Goal: Transaction & Acquisition: Purchase product/service

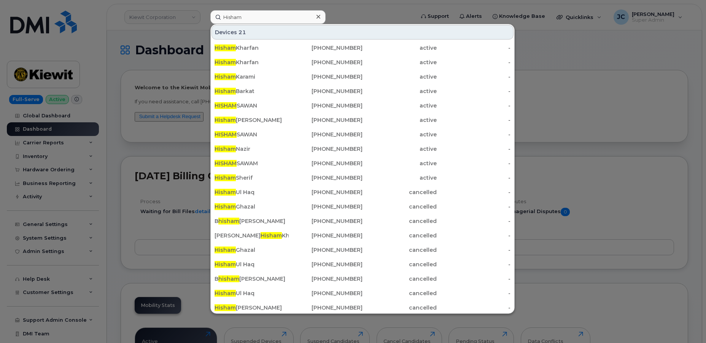
scroll to position [226, 0]
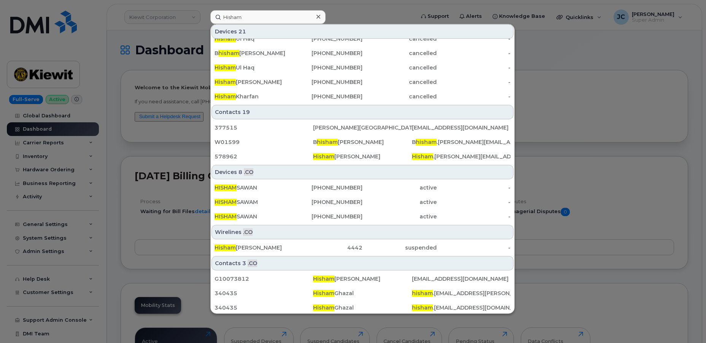
drag, startPoint x: 248, startPoint y: 18, endPoint x: 197, endPoint y: 14, distance: 51.9
click at [204, 14] on div "Hisham Devices 21 Hisham Kharfan 587-336-4693 active - Hisham Kharfan 780-817-1…" at bounding box center [309, 17] width 211 height 14
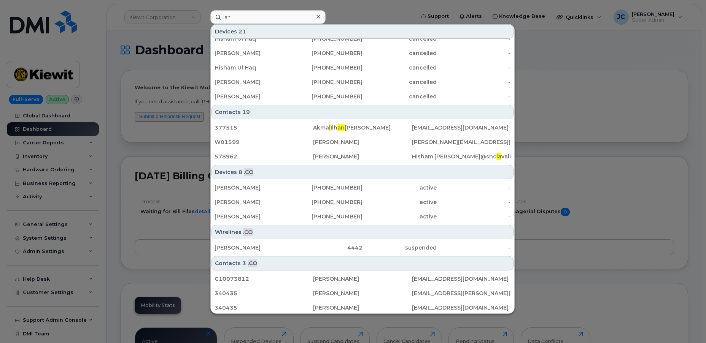
scroll to position [0, 0]
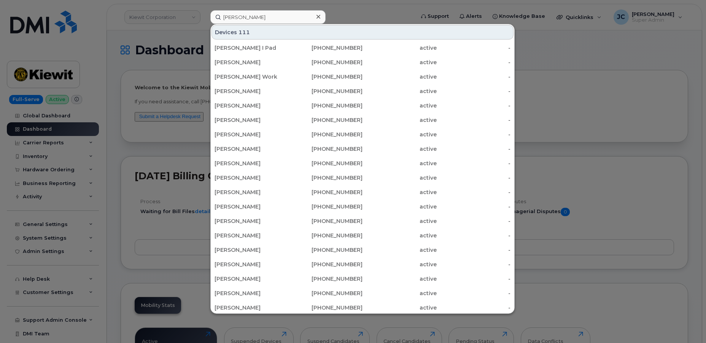
type input "landon beard"
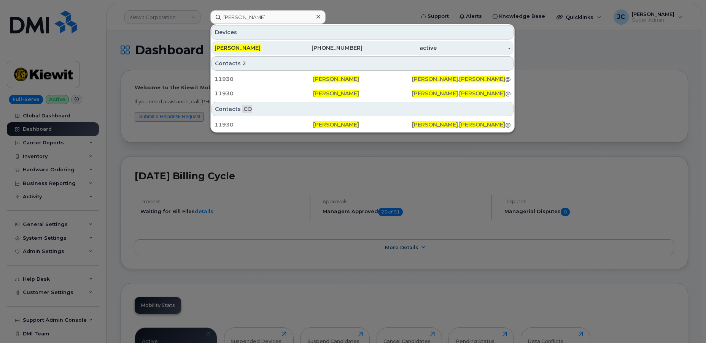
click at [236, 48] on span "[PERSON_NAME]" at bounding box center [238, 47] width 46 height 7
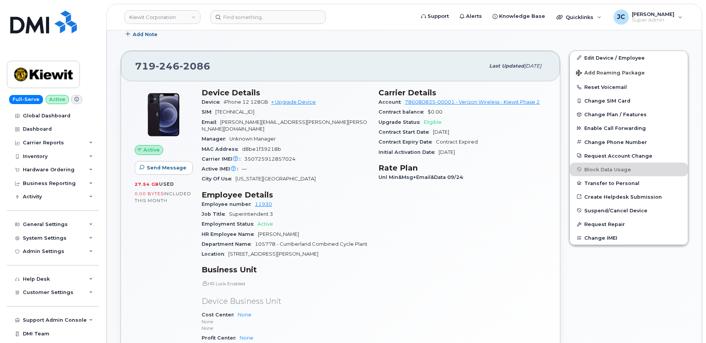
scroll to position [242, 0]
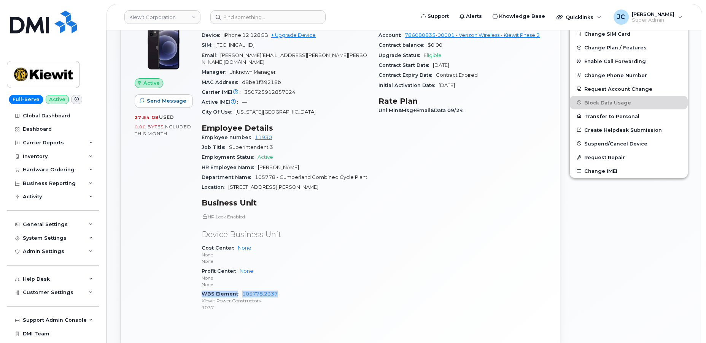
drag, startPoint x: 287, startPoint y: 287, endPoint x: 200, endPoint y: 287, distance: 87.1
click at [200, 286] on div "Device Details Device iPhone 12 128GB + Upgrade Device SIM 89148000007482997612…" at bounding box center [285, 170] width 177 height 307
copy div "WBS Element 105778.2337"
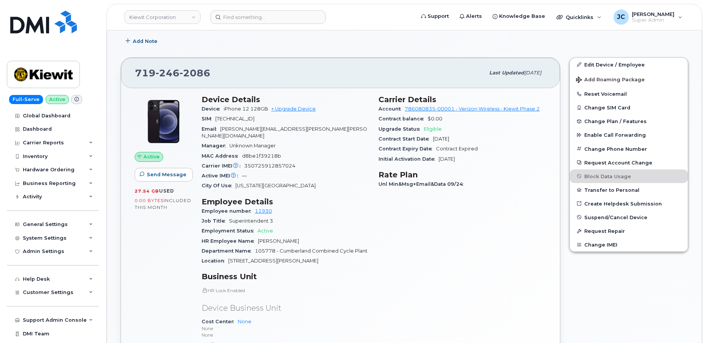
scroll to position [103, 0]
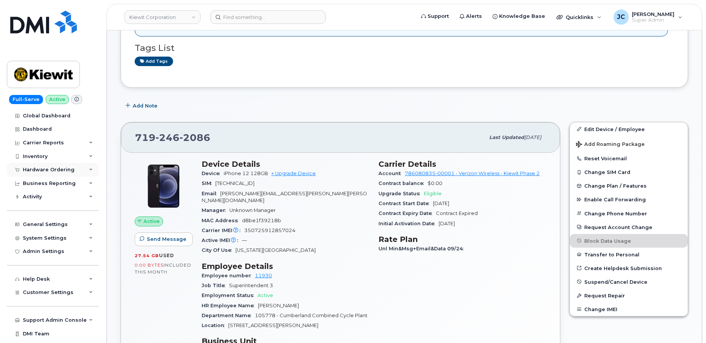
click at [84, 168] on div "Hardware Ordering" at bounding box center [53, 170] width 92 height 14
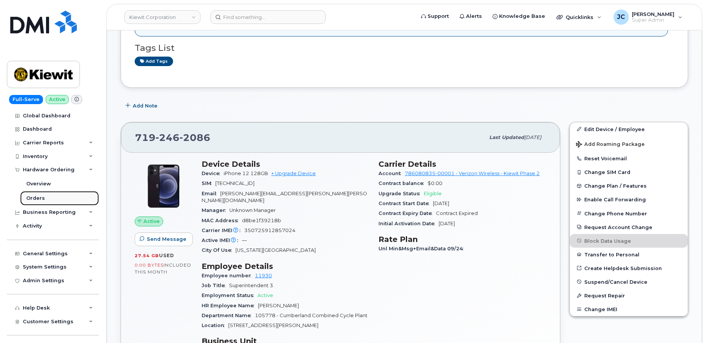
click at [38, 196] on div "Orders" at bounding box center [35, 198] width 19 height 7
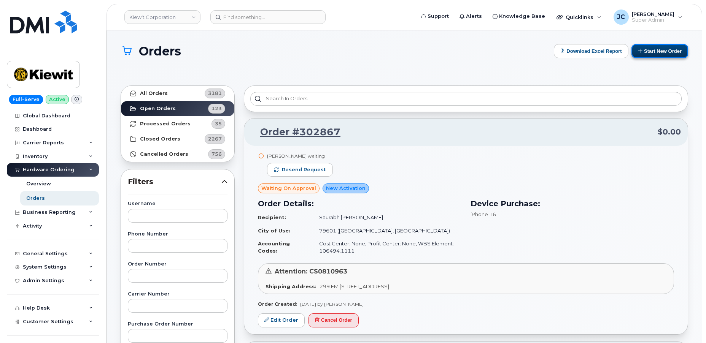
click at [660, 51] on button "Start New Order" at bounding box center [659, 51] width 57 height 14
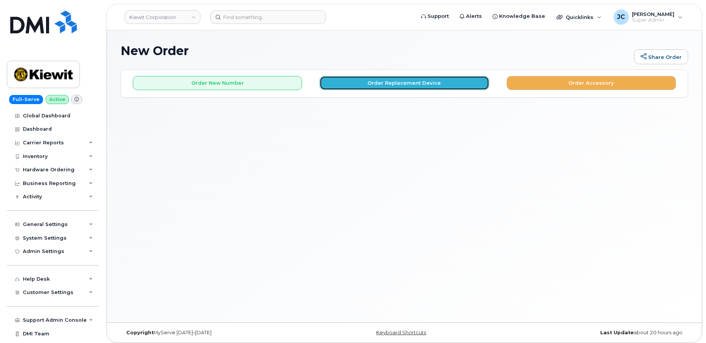
click at [400, 82] on button "Order Replacement Device" at bounding box center [403, 83] width 169 height 14
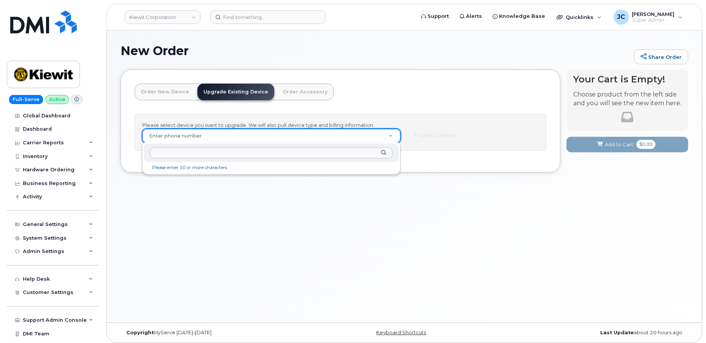
drag, startPoint x: 198, startPoint y: 135, endPoint x: 187, endPoint y: 141, distance: 12.8
paste input "719.246.2086"
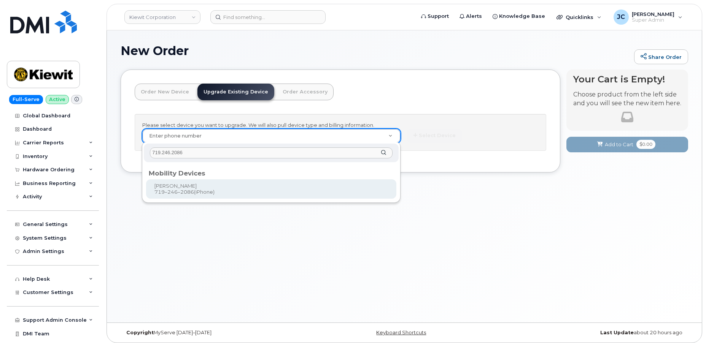
type input "719.246.2086"
type input "1171434"
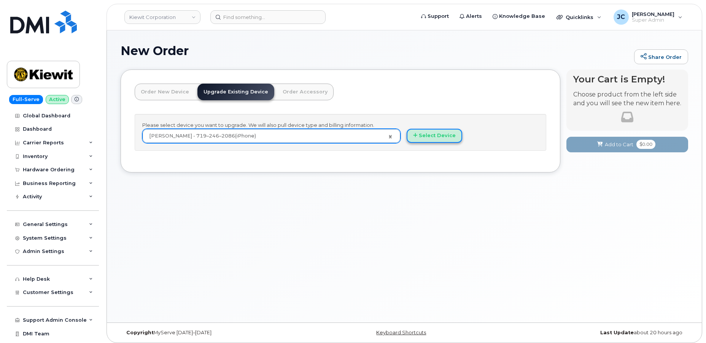
click at [443, 132] on button "Select Device" at bounding box center [435, 136] width 56 height 14
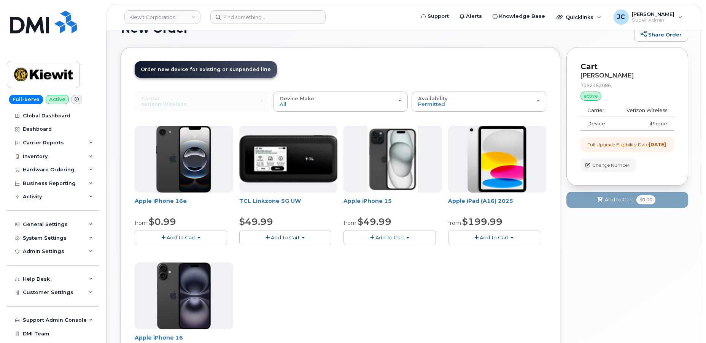
scroll to position [34, 0]
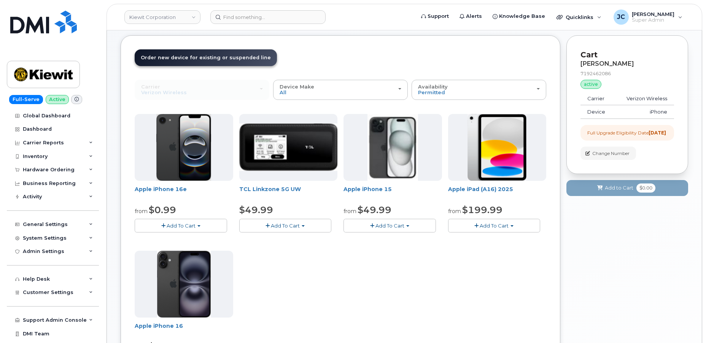
click at [188, 226] on span "Add To Cart" at bounding box center [181, 226] width 29 height 6
click at [186, 237] on link "$0.99 - 2 Year Upgrade (128GB)" at bounding box center [184, 240] width 95 height 10
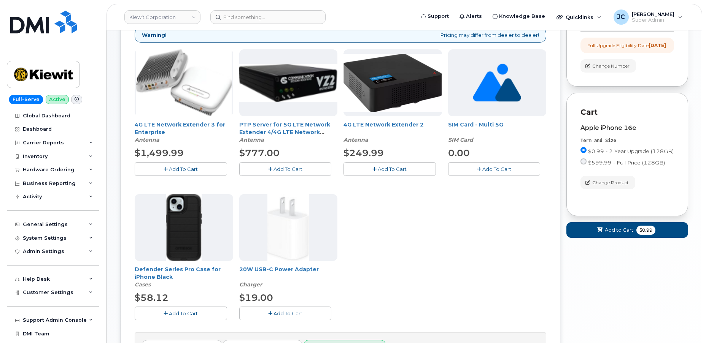
scroll to position [138, 0]
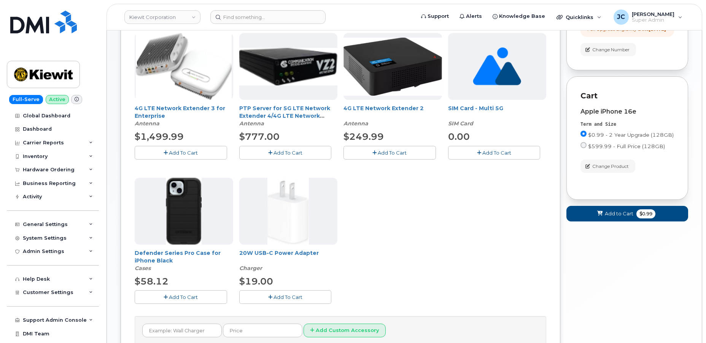
click at [184, 296] on span "Add To Cart" at bounding box center [183, 297] width 29 height 6
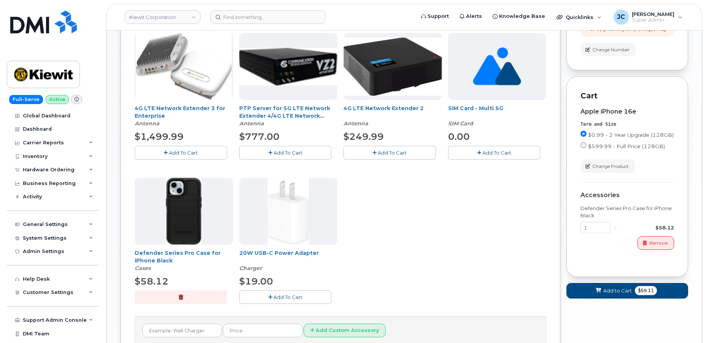
click at [286, 295] on span "Add To Cart" at bounding box center [287, 297] width 29 height 6
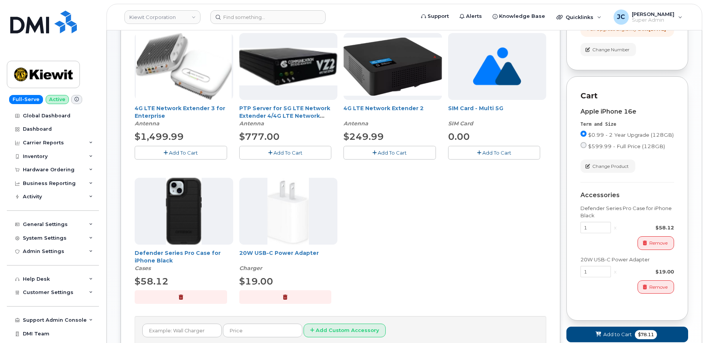
scroll to position [173, 0]
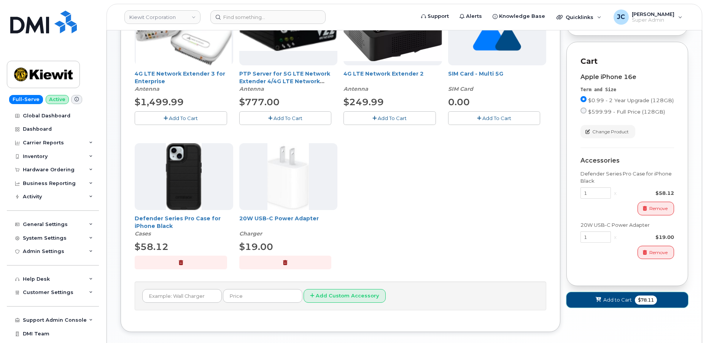
click at [612, 304] on span "Add to Cart" at bounding box center [617, 300] width 29 height 7
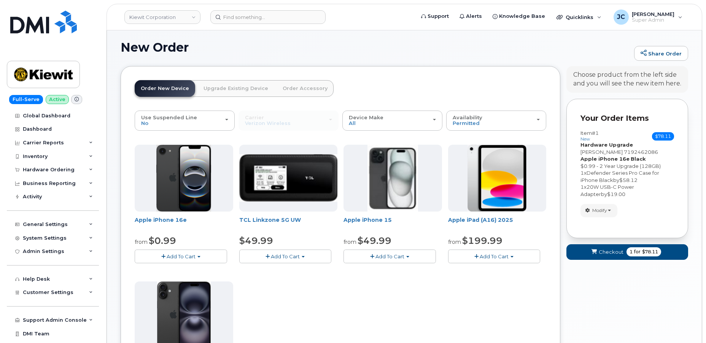
scroll to position [233, 0]
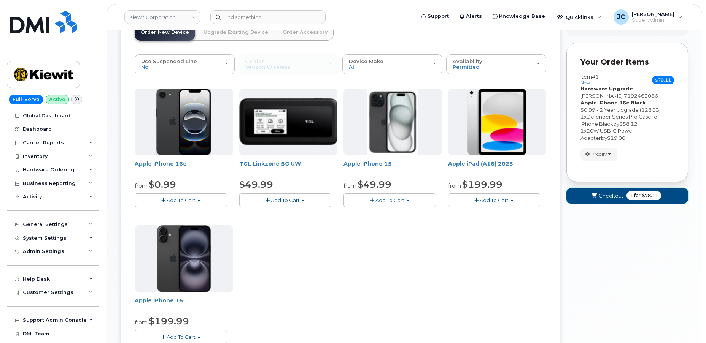
click at [620, 196] on span "Checkout" at bounding box center [611, 195] width 25 height 7
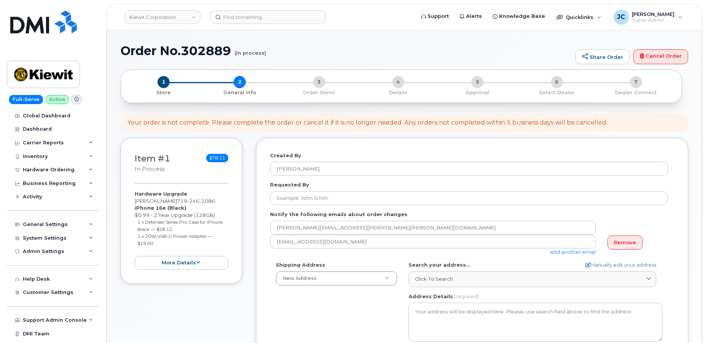
select select
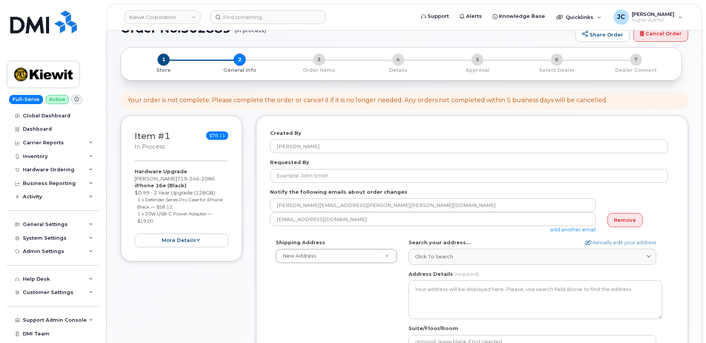
scroll to position [34, 0]
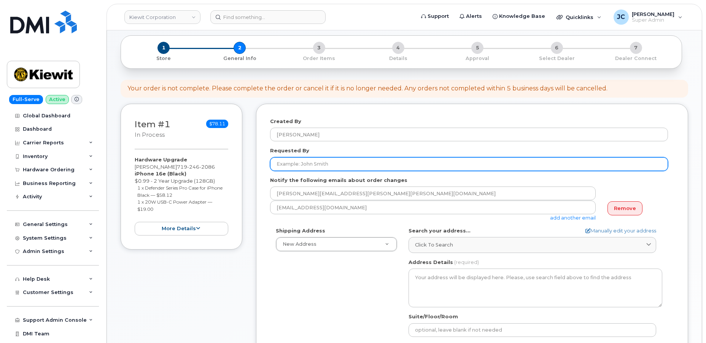
click at [326, 166] on input "Requested By" at bounding box center [469, 164] width 398 height 14
type input "[PERSON_NAME]"
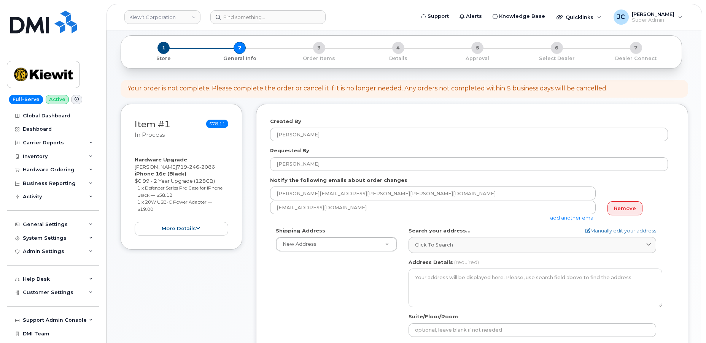
click at [400, 284] on div "Shipping Address New Address New Address AB Search your address... Manually edi…" at bounding box center [469, 314] width 398 height 175
click at [585, 229] on icon at bounding box center [587, 231] width 5 height 5
select select
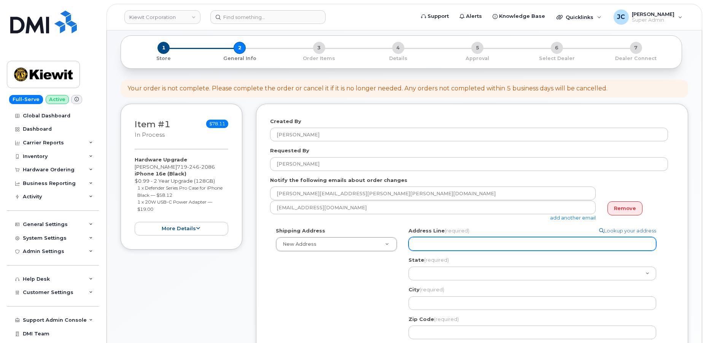
click at [426, 248] on input "Address Line (required)" at bounding box center [532, 244] width 248 height 14
click at [426, 239] on input "Address Line (required)" at bounding box center [532, 244] width 248 height 14
paste input "455 Old Scott Road"
select select
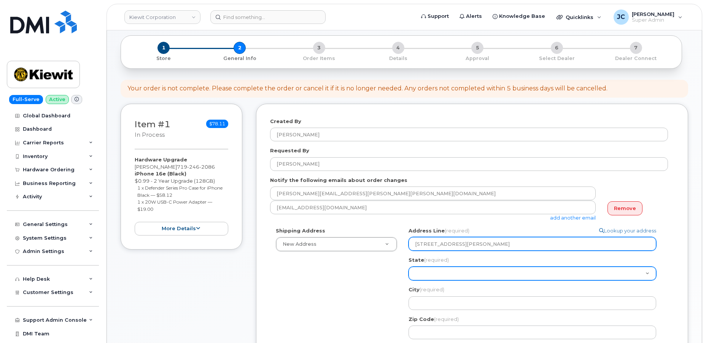
type input "455 Old Scott Road"
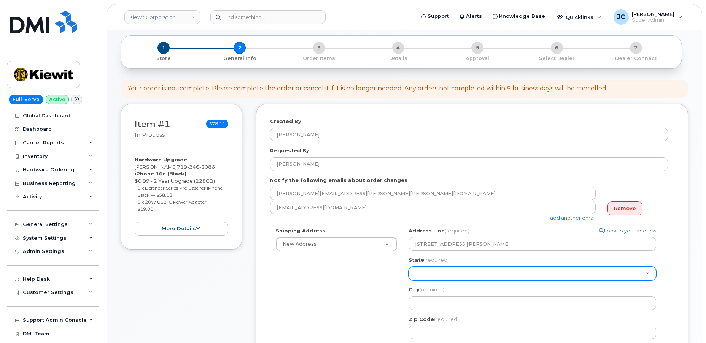
click at [430, 275] on select "Alabama Alaska American Samoa Arizona Arkansas California Colorado Connecticut …" at bounding box center [532, 274] width 248 height 14
select select "TN"
click at [427, 275] on select "Alabama Alaska American Samoa Arizona Arkansas California Colorado Connecticut …" at bounding box center [532, 274] width 248 height 14
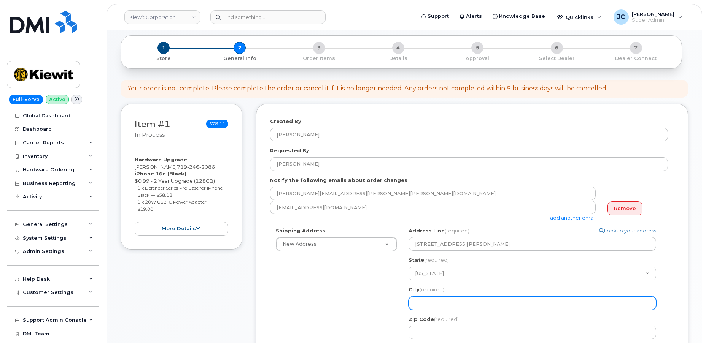
click at [424, 298] on input "City (required)" at bounding box center [532, 304] width 248 height 14
select select
type input "C"
select select
type input "Cu"
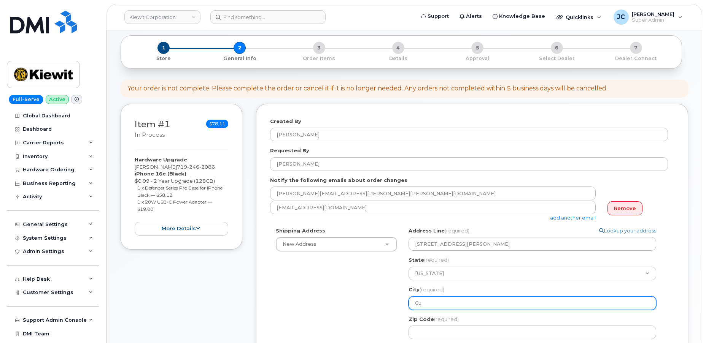
select select
type input "Cum"
select select
type input "Cumb"
select select
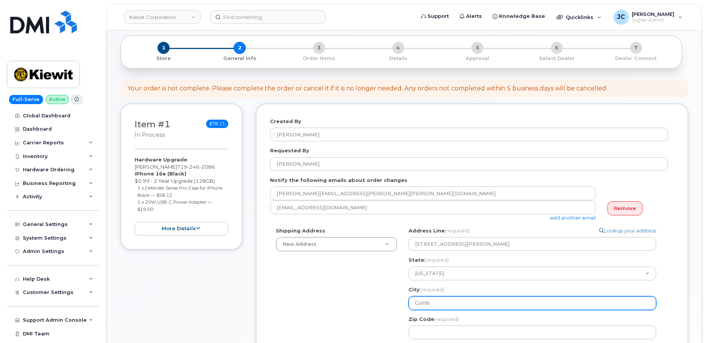
type input "Cumbe"
select select
type input "Cumber"
select select
type input "Cumberl"
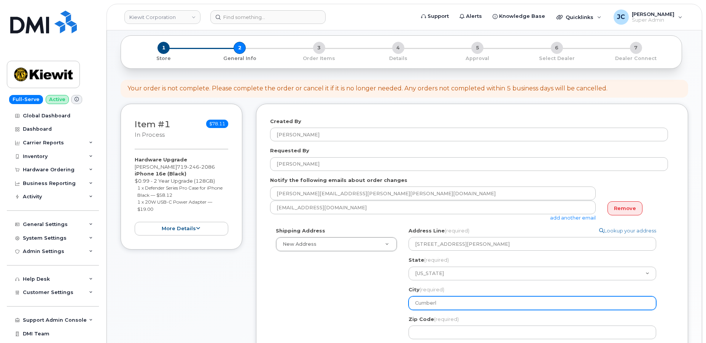
select select
type input "Cumberla"
select select
type input "Cumberlan"
select select
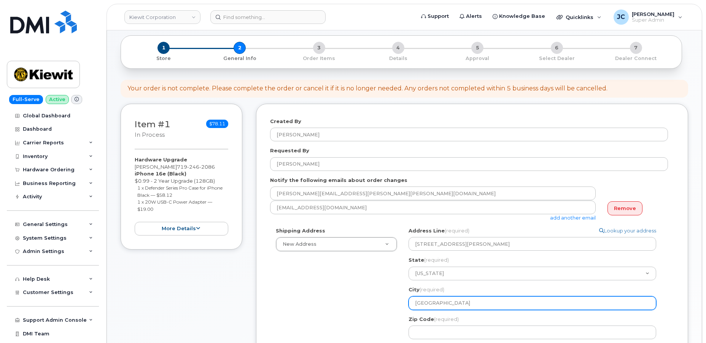
type input "Cumberland"
select select
type input "Cumberland C"
select select
type input "Cumberland CCC"
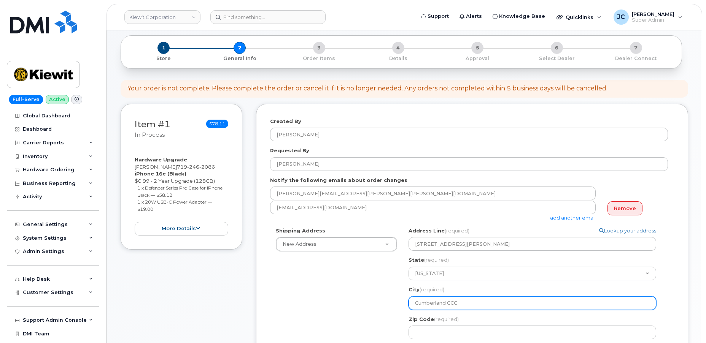
select select
type input "Cumberland CCCi"
select select
type input "Cumberland CCCit"
select select
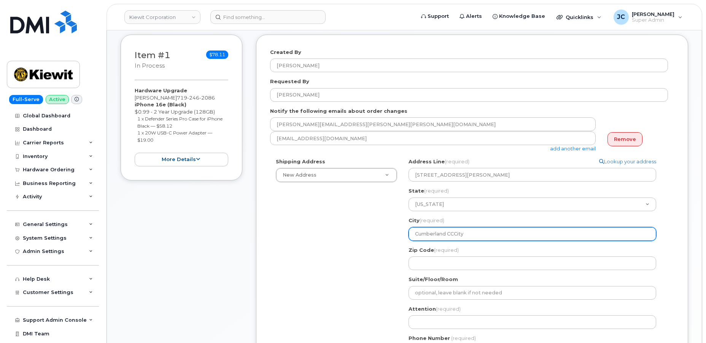
scroll to position [103, 0]
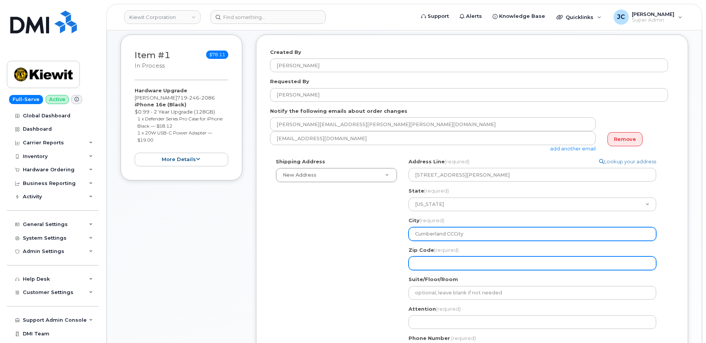
type input "Cumberland CCCity"
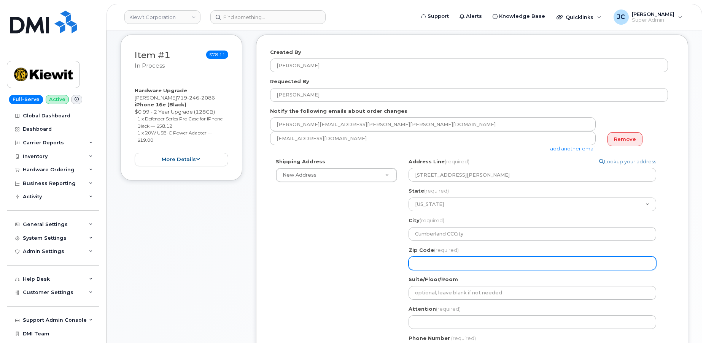
click at [444, 264] on input "Zip Code (required)" at bounding box center [532, 264] width 248 height 14
select select
type input "3"
select select
type input "37"
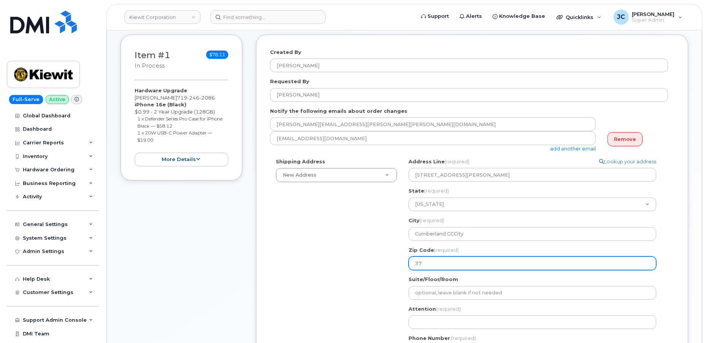
select select
type input "370"
select select
type input "3705"
select select
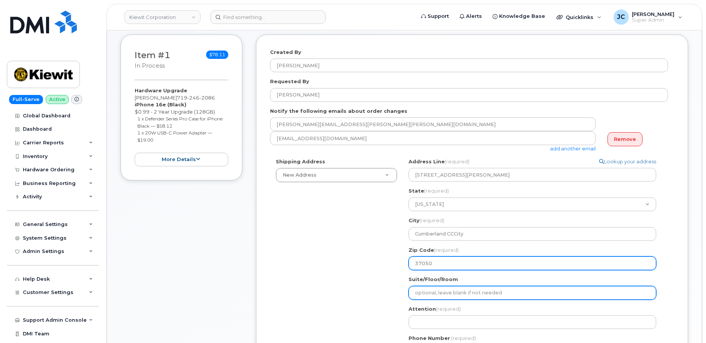
type input "37050"
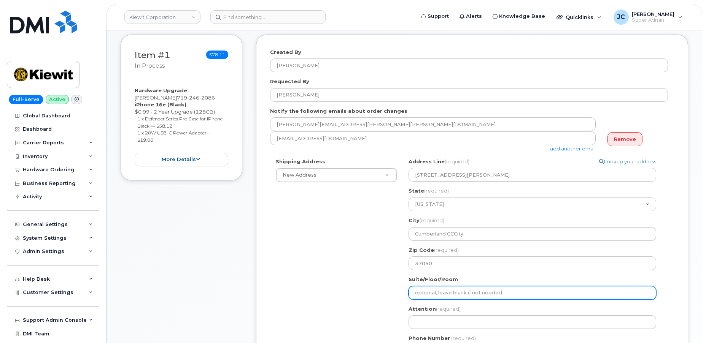
click at [441, 296] on input "Suite/Floor/Room" at bounding box center [532, 293] width 248 height 14
click at [507, 292] on input "Suite/Floor/Room" at bounding box center [532, 293] width 248 height 14
click at [422, 297] on input "Suite/Floor/Room" at bounding box center [532, 293] width 248 height 14
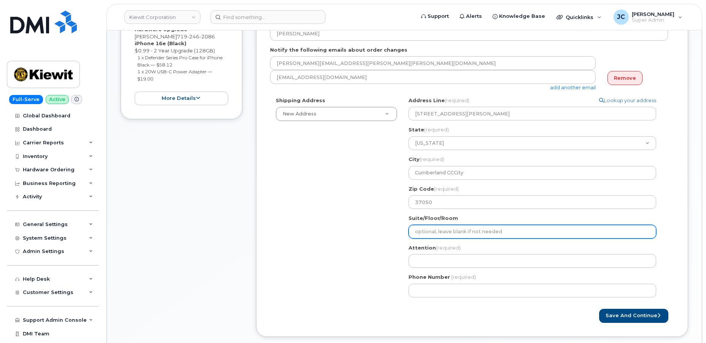
scroll to position [173, 0]
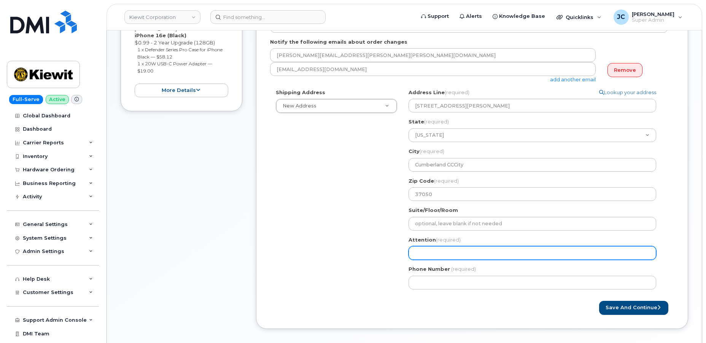
click at [429, 253] on input "Attention (required)" at bounding box center [532, 253] width 248 height 14
select select
type input "L"
select select
type input "La"
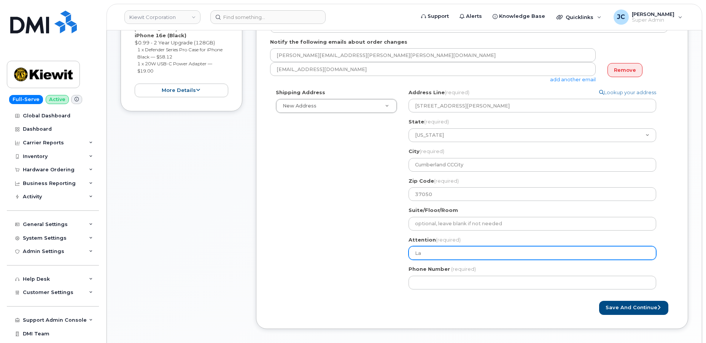
select select
type input "Lan"
select select
type input "Land"
select select
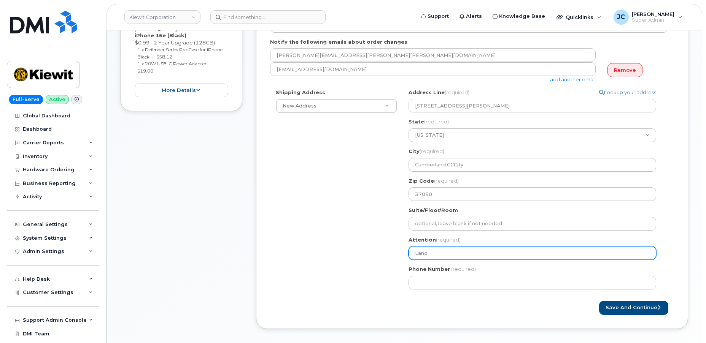
type input "Lando"
select select
type input "Landon"
select select
type input "Landon B"
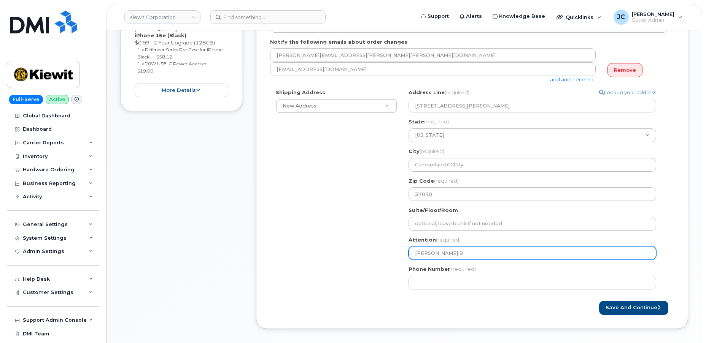
select select
type input "Landon Be"
select select
type input "Landon Bea"
select select
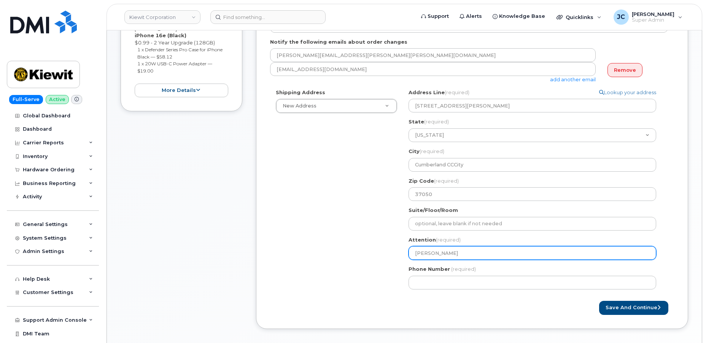
type input "Landon Bear"
select select
type input "[PERSON_NAME]"
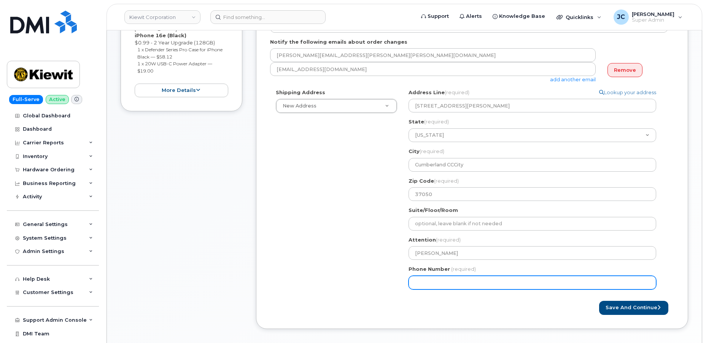
click at [438, 279] on input "Phone Number" at bounding box center [532, 283] width 248 height 14
paste input "719.2462086"
type input "719.2462086"
click at [428, 284] on input "719.2462086" at bounding box center [532, 283] width 248 height 14
select select
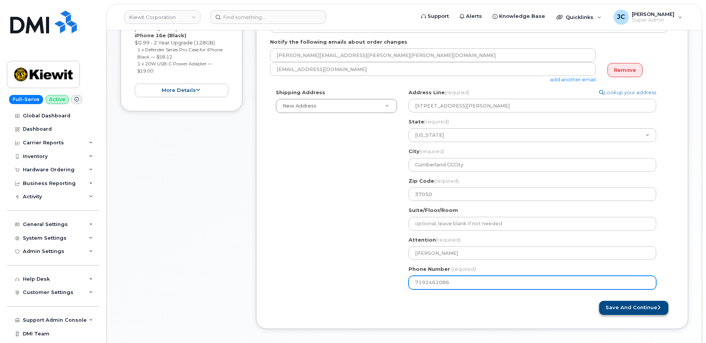
type input "7192462086"
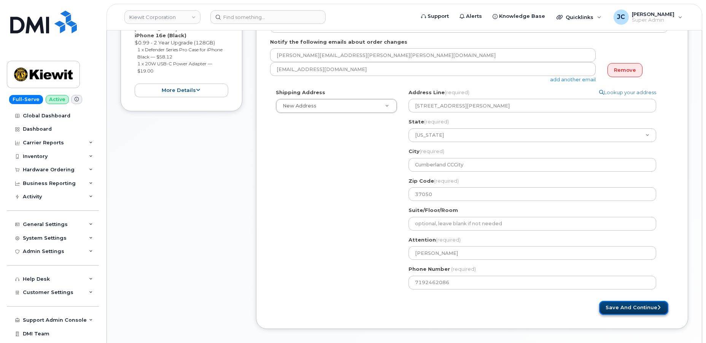
click at [640, 305] on button "Save and Continue" at bounding box center [633, 308] width 69 height 14
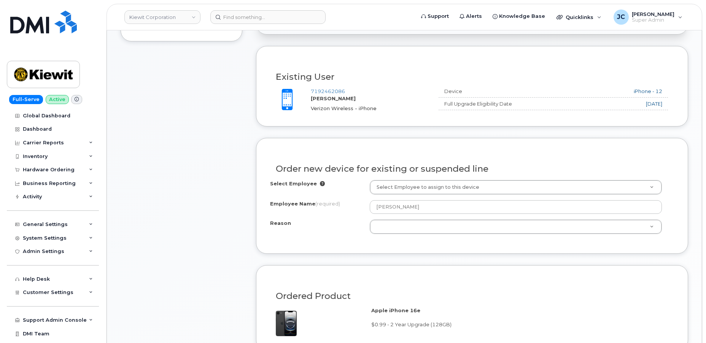
scroll to position [277, 0]
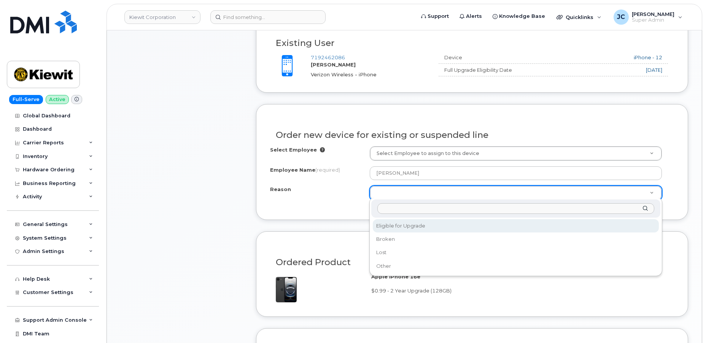
select select "eligible_for_upgrade"
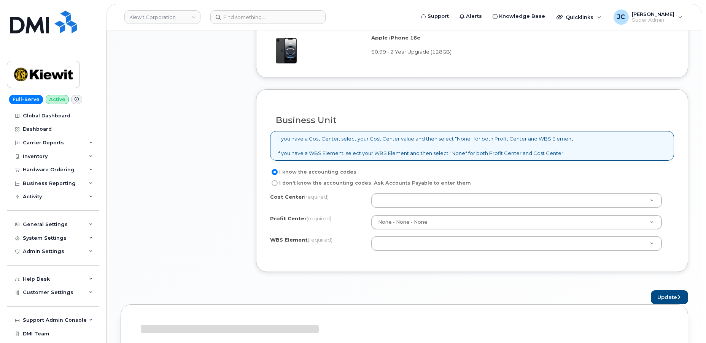
scroll to position [518, 0]
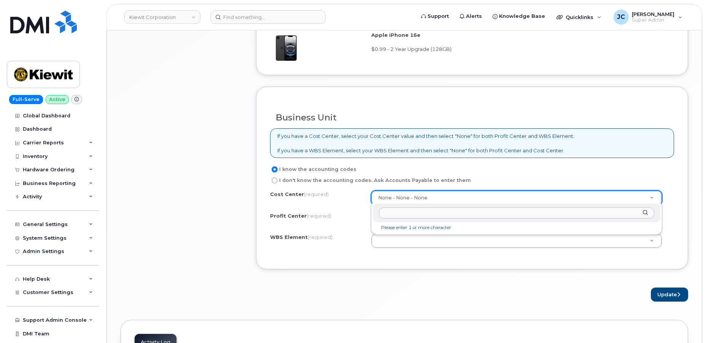
type input "m"
type input "None"
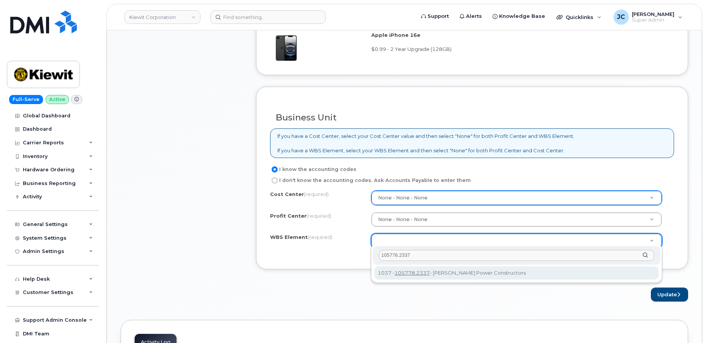
type input "105778.2337"
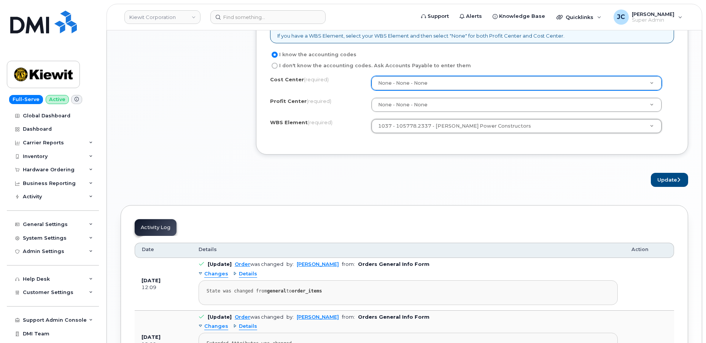
scroll to position [726, 0]
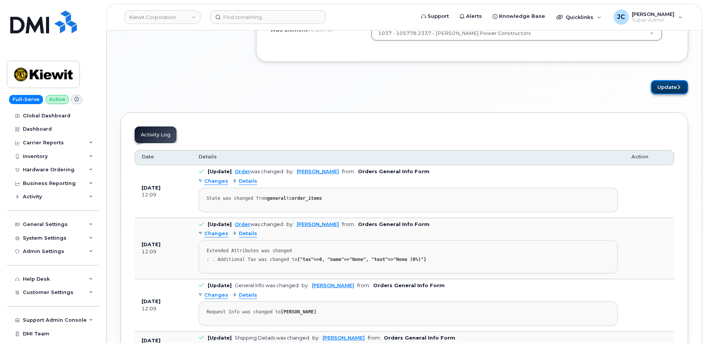
click at [667, 85] on button "Update" at bounding box center [669, 87] width 37 height 14
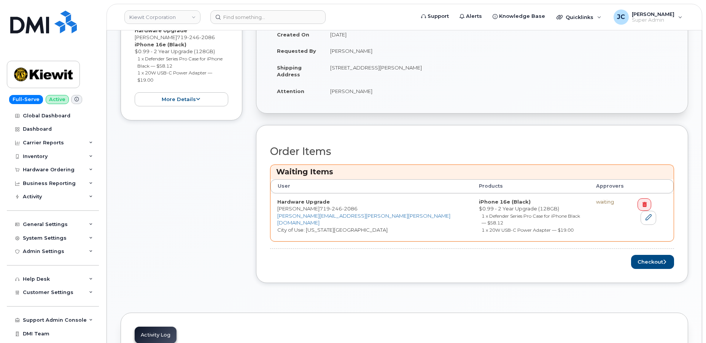
scroll to position [207, 0]
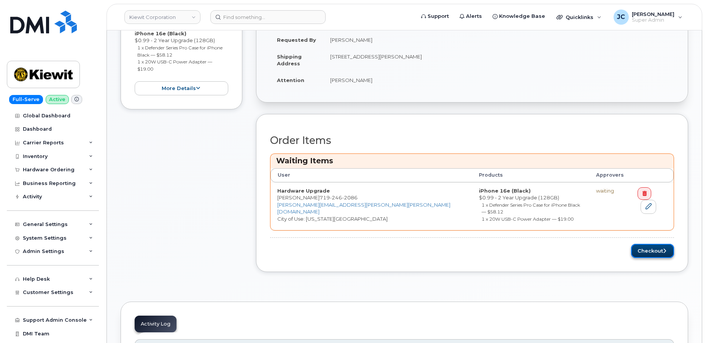
click at [657, 244] on button "Checkout" at bounding box center [652, 251] width 43 height 14
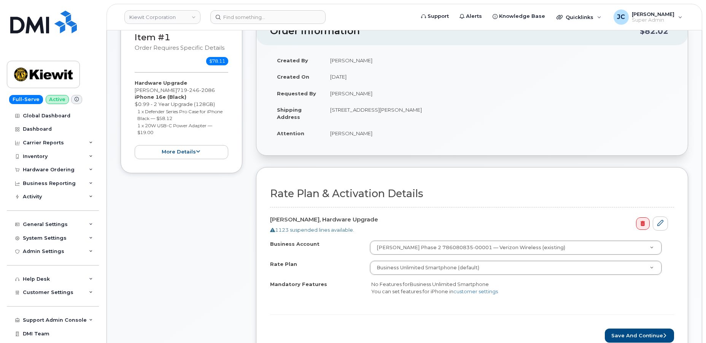
scroll to position [103, 0]
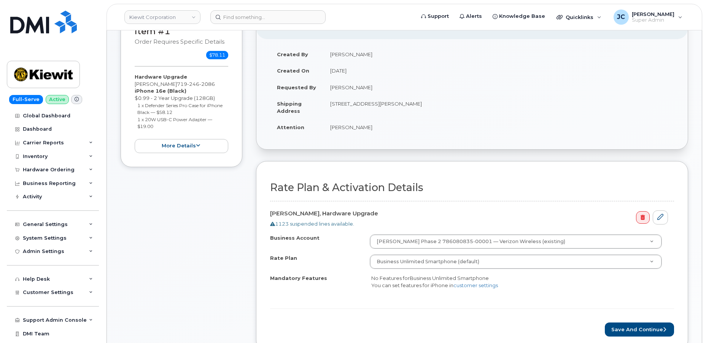
drag, startPoint x: 0, startPoint y: 19, endPoint x: 7, endPoint y: 9, distance: 12.5
click at [153, 189] on div "Item #1 Order requires Specific details $78.11 Hardware Upgrade [PERSON_NAME] […" at bounding box center [182, 187] width 122 height 352
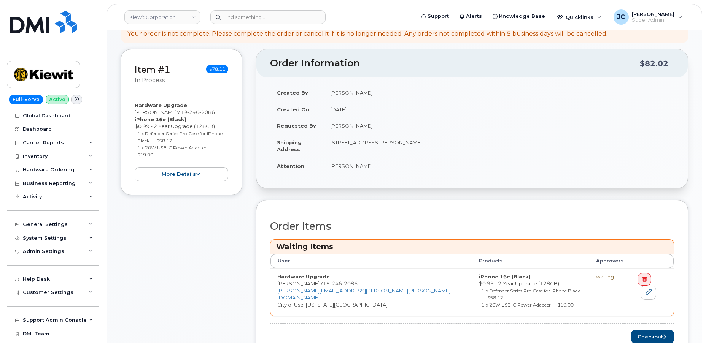
scroll to position [69, 0]
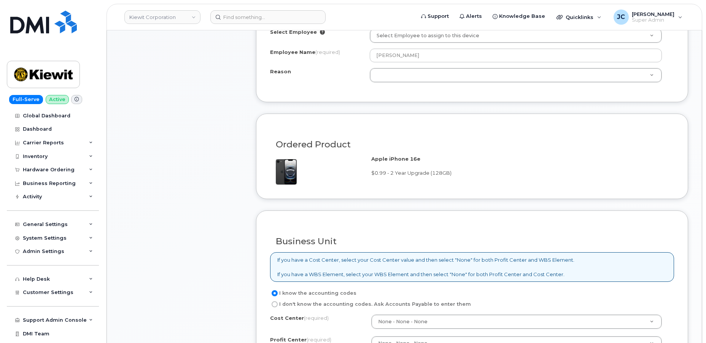
scroll to position [242, 0]
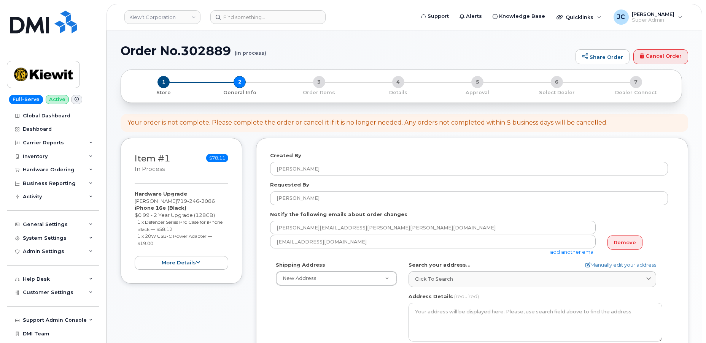
select select
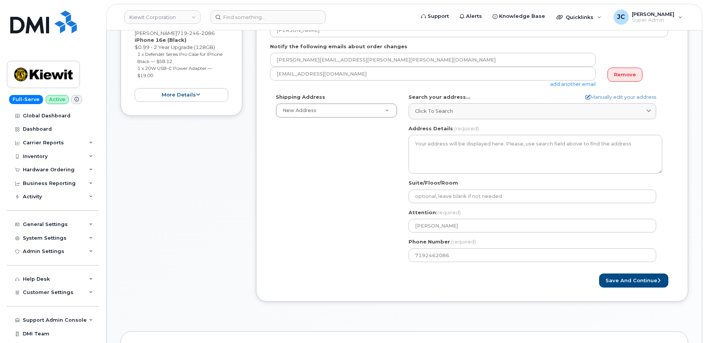
scroll to position [173, 0]
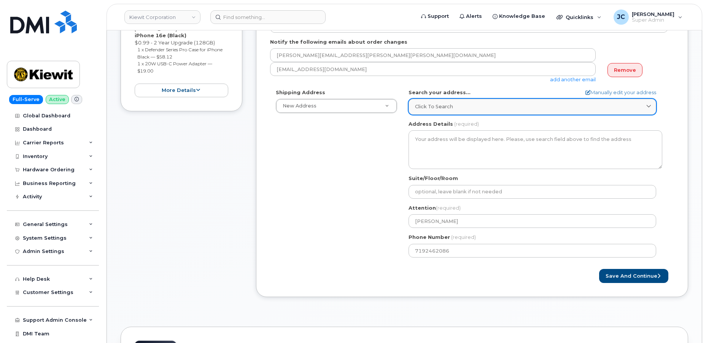
click at [426, 107] on span "Click to search" at bounding box center [434, 106] width 38 height 7
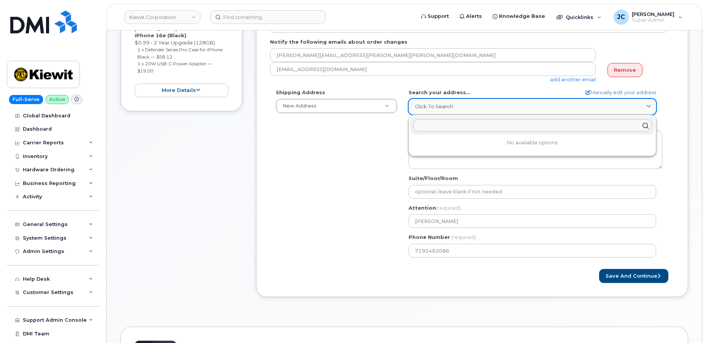
click at [427, 103] on span "Click to search" at bounding box center [434, 106] width 38 height 7
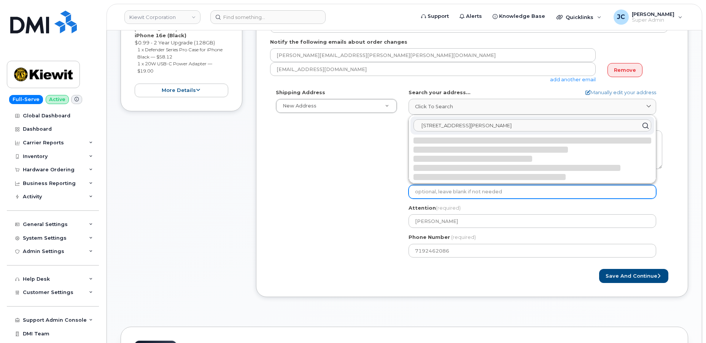
type input "455 Old Scott Road"
click at [421, 190] on input "Suite/Floor/Room" at bounding box center [532, 192] width 248 height 14
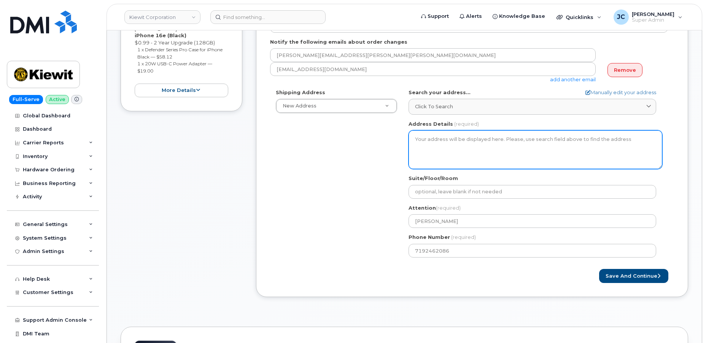
click at [445, 138] on textarea "Address Details" at bounding box center [535, 149] width 254 height 39
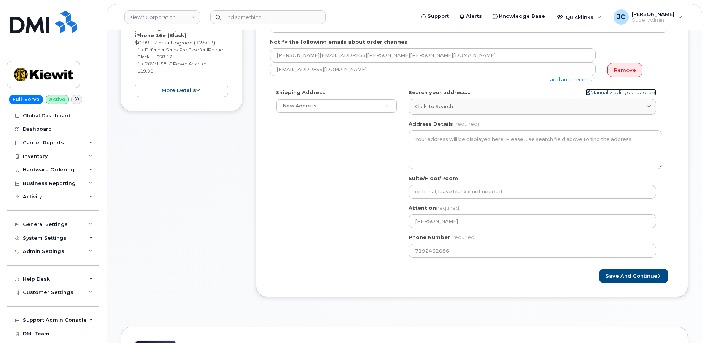
click at [585, 92] on icon at bounding box center [587, 92] width 5 height 5
select select
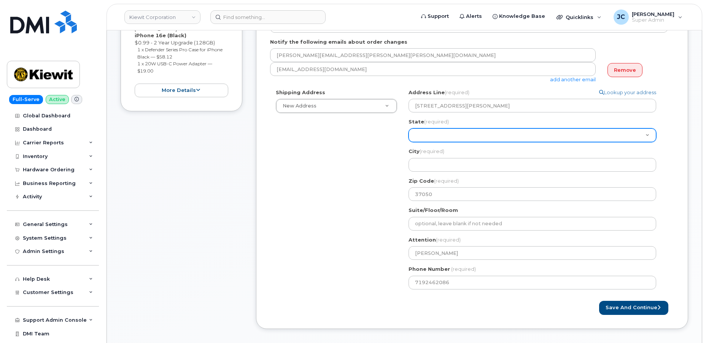
click at [433, 136] on select "Alabama Alaska American Samoa Arizona Arkansas California Colorado Connecticut …" at bounding box center [532, 136] width 248 height 14
select select "TN"
click at [433, 134] on select "Alabama Alaska American Samoa Arizona Arkansas California Colorado Connecticut …" at bounding box center [532, 136] width 248 height 14
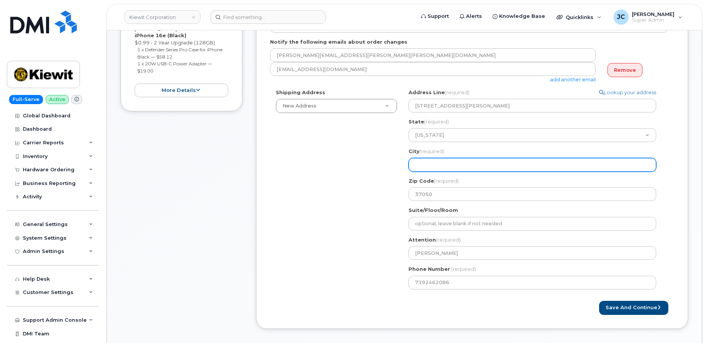
click at [425, 162] on input "City (required)" at bounding box center [532, 165] width 248 height 14
select select
type input "C"
select select
type input "Cu"
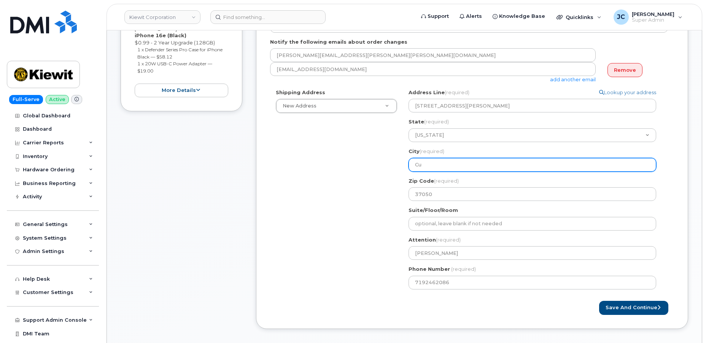
select select
type input "Cum"
select select
type input "Cumb"
select select
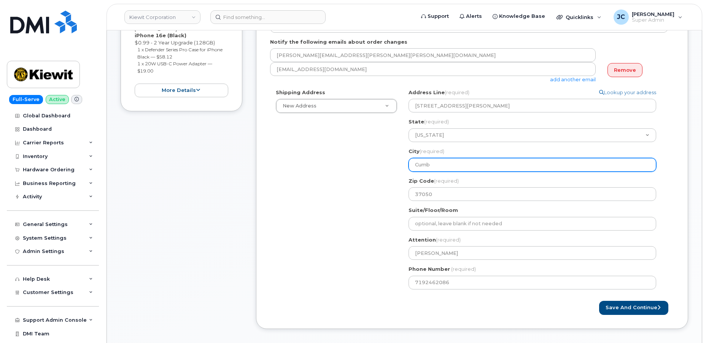
type input "Cumbe"
select select
type input "Cumber"
select select
type input "Cumberl"
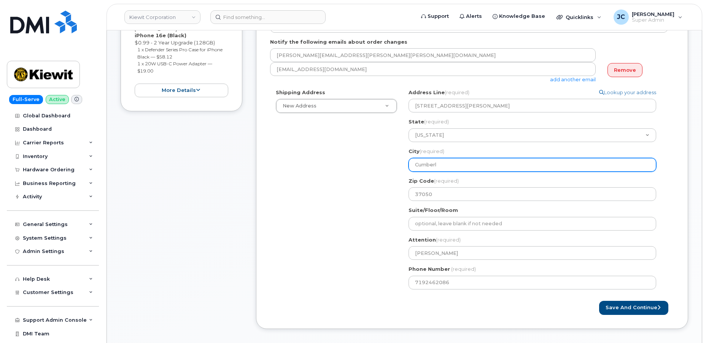
select select
type input "Cumberla"
select select
type input "Cumberlan"
select select
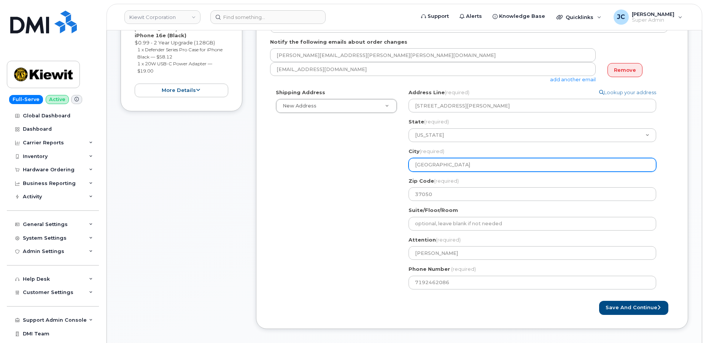
type input "Cumberland"
select select
type input "Cumberland C"
select select
type input "Cumberland Ci"
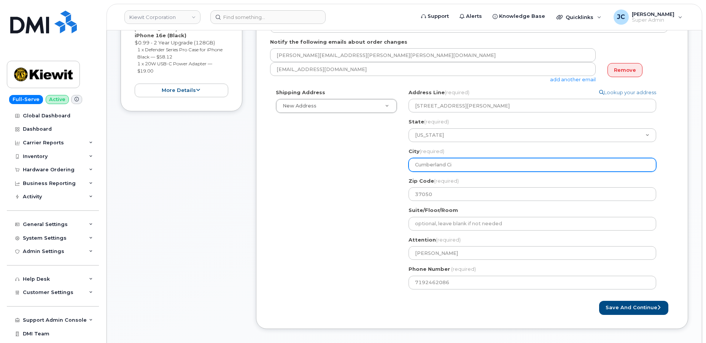
select select
type input "Cumberland Cit"
select select
type input "[GEOGRAPHIC_DATA]"
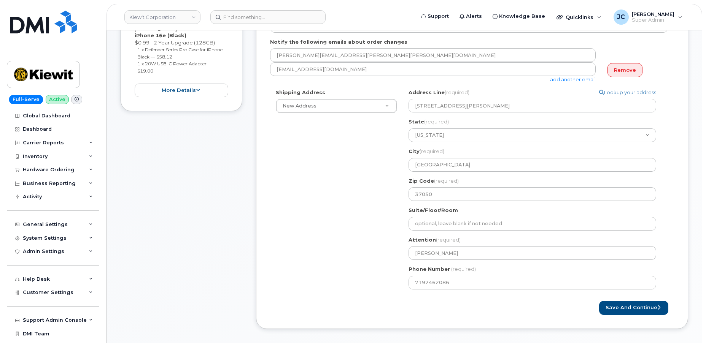
click at [472, 306] on div "Save and Continue" at bounding box center [472, 308] width 404 height 14
click at [633, 307] on button "Save and Continue" at bounding box center [633, 308] width 69 height 14
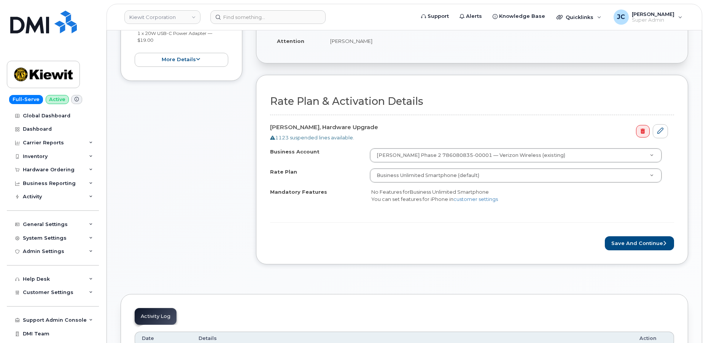
scroll to position [207, 0]
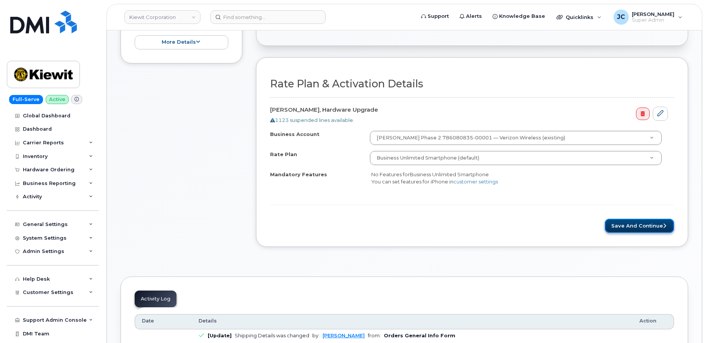
click at [638, 225] on button "Save and Continue" at bounding box center [639, 226] width 69 height 14
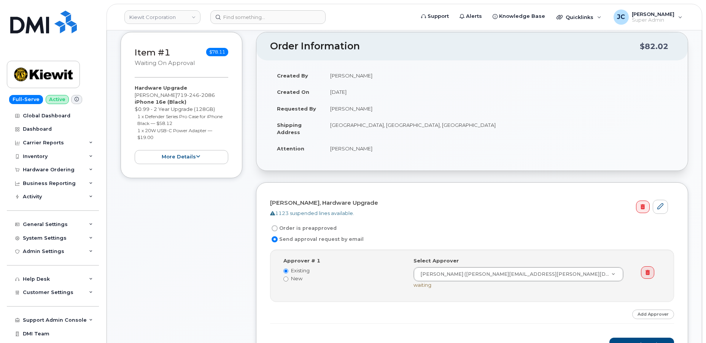
scroll to position [103, 0]
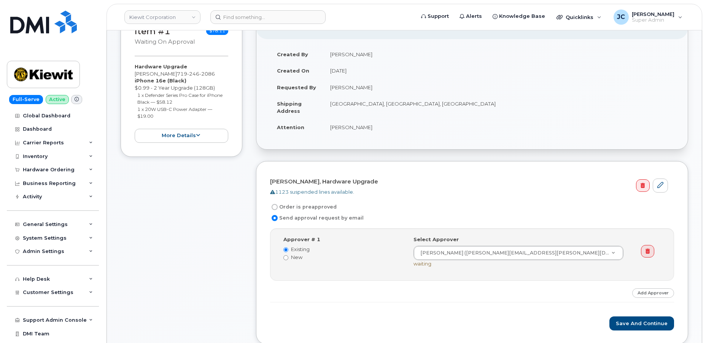
click at [273, 208] on input "Order is preapproved" at bounding box center [275, 207] width 6 height 6
radio input "true"
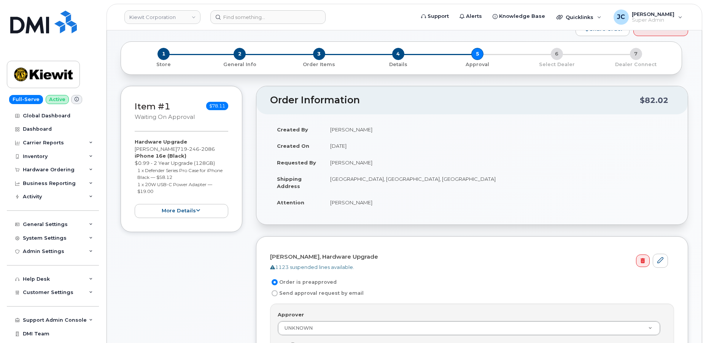
scroll to position [0, 0]
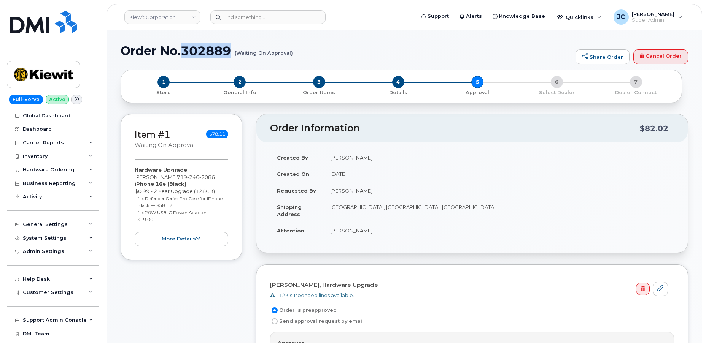
drag, startPoint x: 232, startPoint y: 52, endPoint x: 181, endPoint y: 52, distance: 51.0
click at [181, 52] on h1 "Order No.302889 (Waiting On Approval)" at bounding box center [346, 50] width 451 height 13
copy h1 "302889"
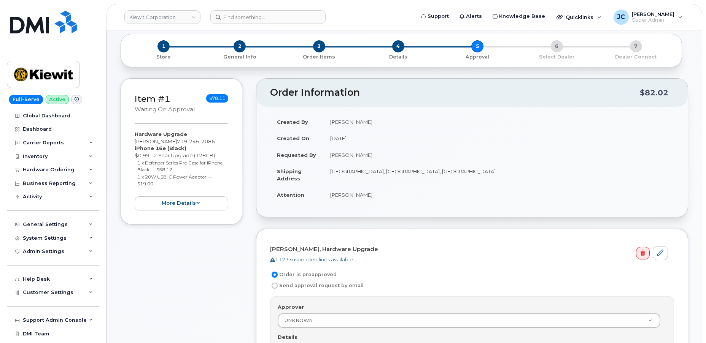
scroll to position [103, 0]
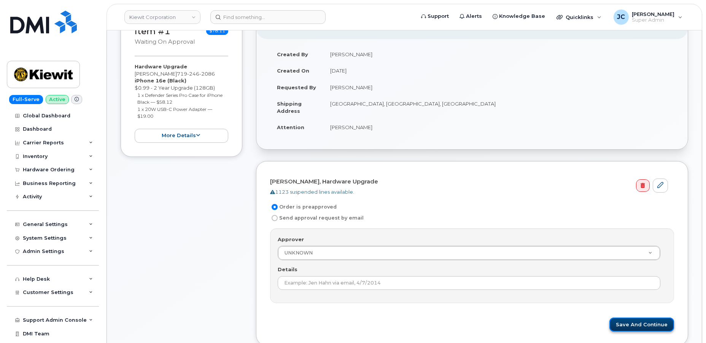
click at [637, 321] on button "Save and Continue" at bounding box center [641, 325] width 65 height 14
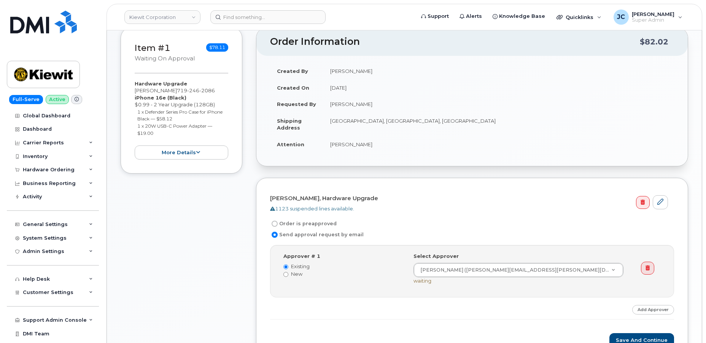
scroll to position [207, 0]
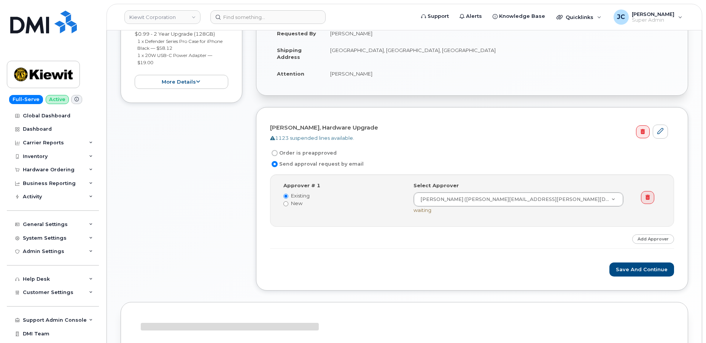
click at [274, 154] on input "Order is preapproved" at bounding box center [275, 153] width 6 height 6
radio input "true"
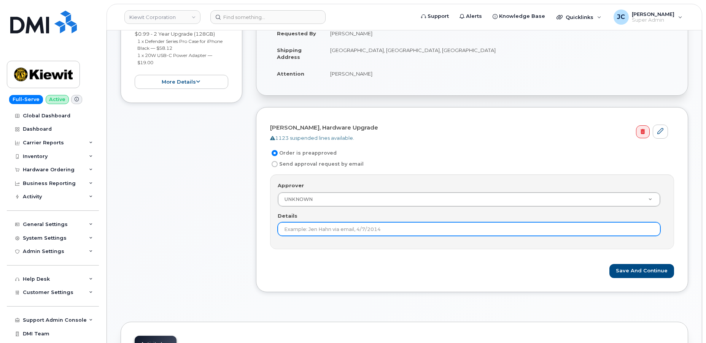
click at [341, 227] on input "Details" at bounding box center [469, 229] width 383 height 14
type input "This order is pre-approved as it is within approved cost range."
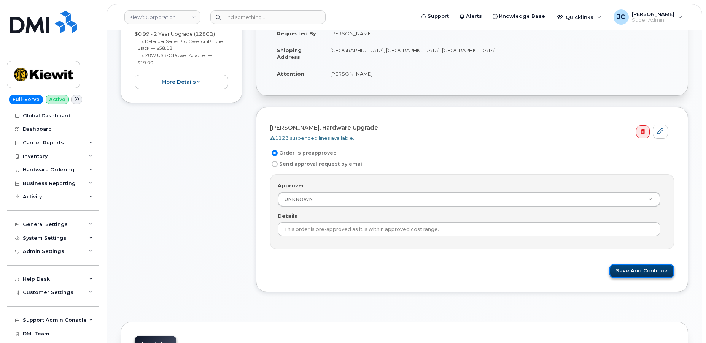
click at [642, 269] on button "Save and Continue" at bounding box center [641, 271] width 65 height 14
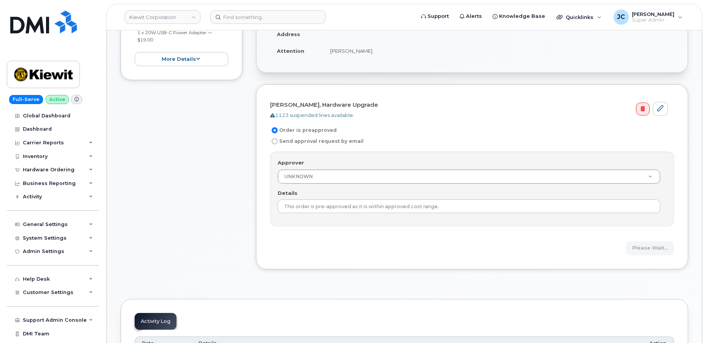
scroll to position [242, 0]
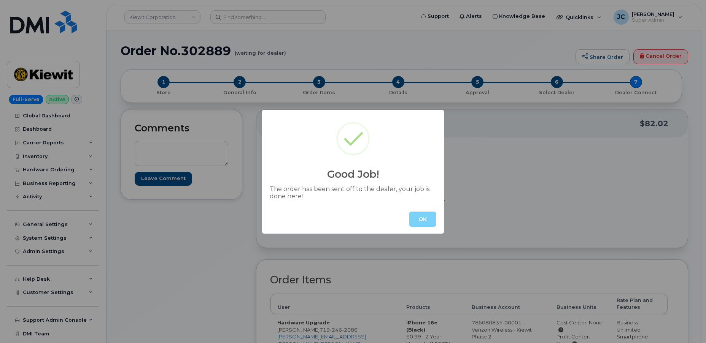
click at [411, 210] on div "OK" at bounding box center [353, 219] width 182 height 29
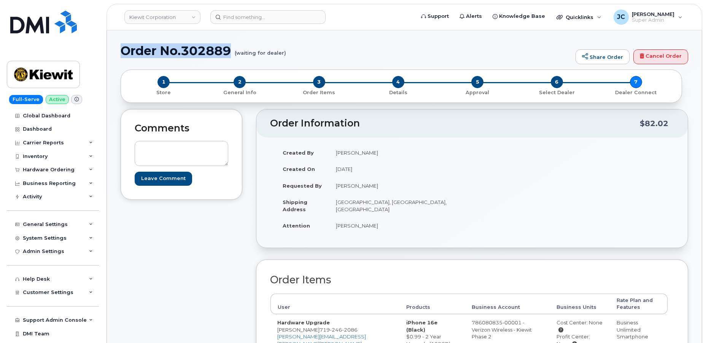
drag, startPoint x: 233, startPoint y: 51, endPoint x: 116, endPoint y: 52, distance: 117.5
copy h1 "Order No.302889"
